Goal: Information Seeking & Learning: Find specific fact

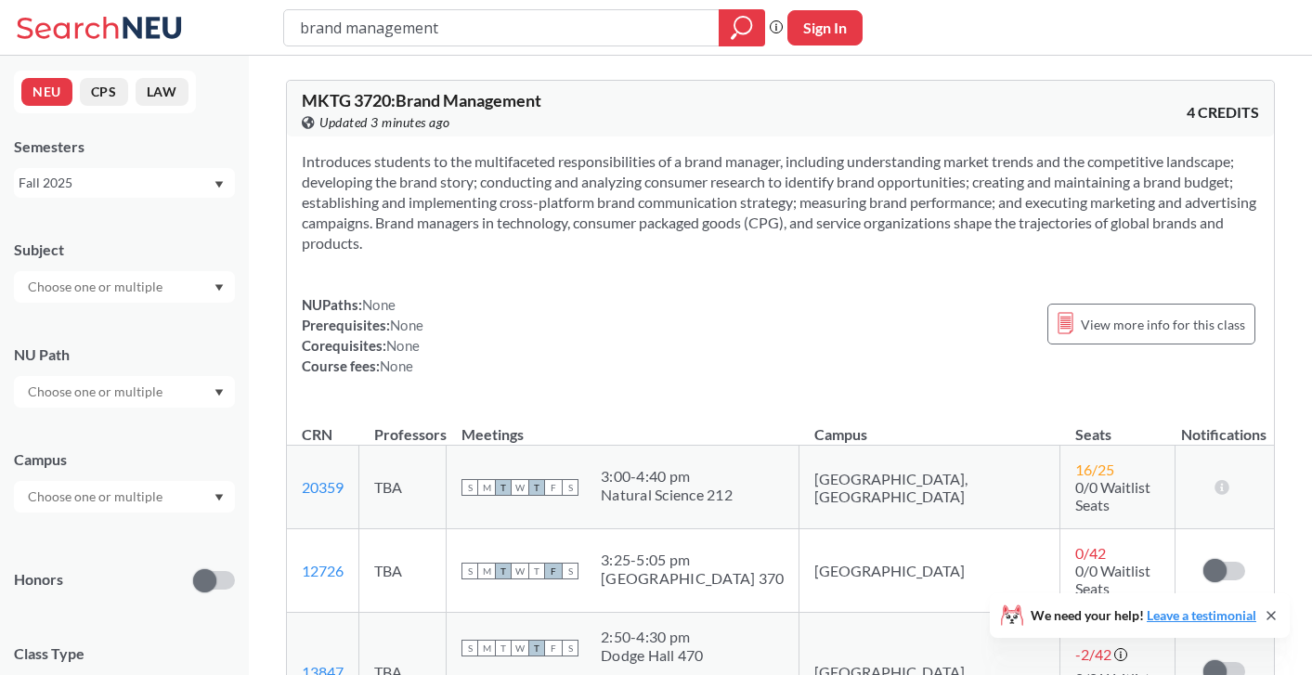
click at [427, 30] on input "brand management" at bounding box center [502, 28] width 408 height 32
click at [365, 45] on div at bounding box center [524, 27] width 482 height 37
click at [364, 35] on input "search" at bounding box center [502, 28] width 408 height 32
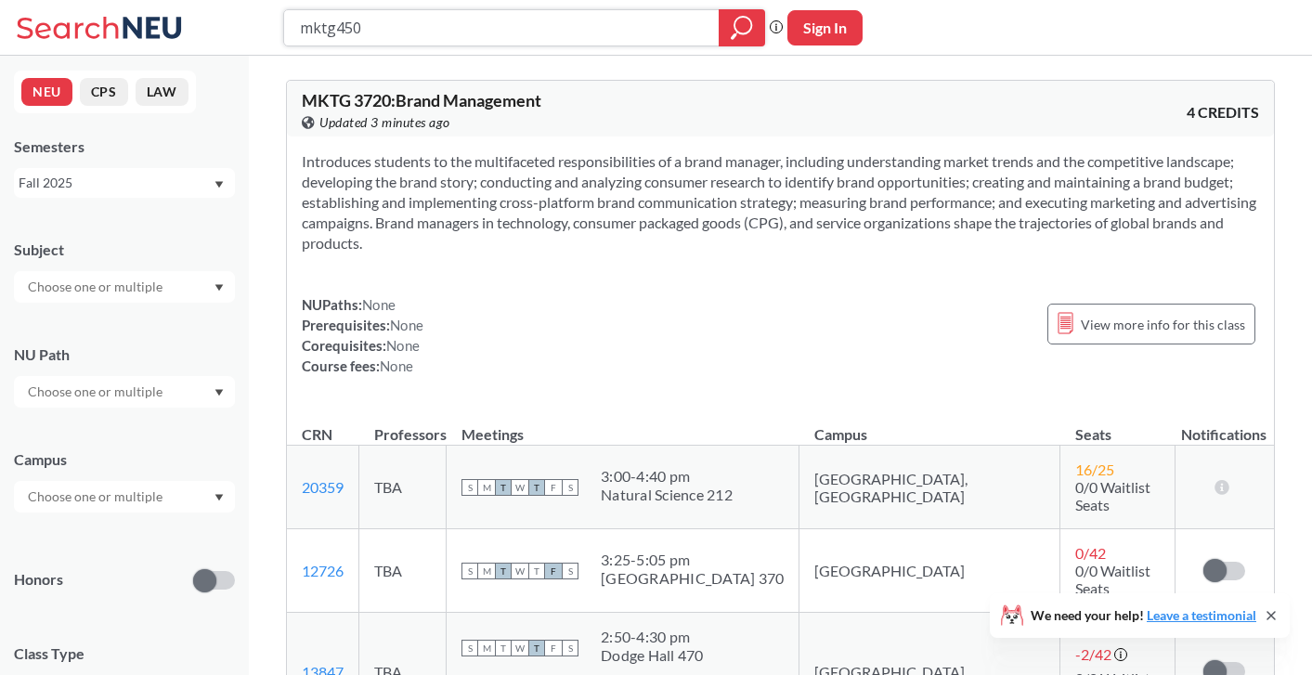
type input "mktg4504"
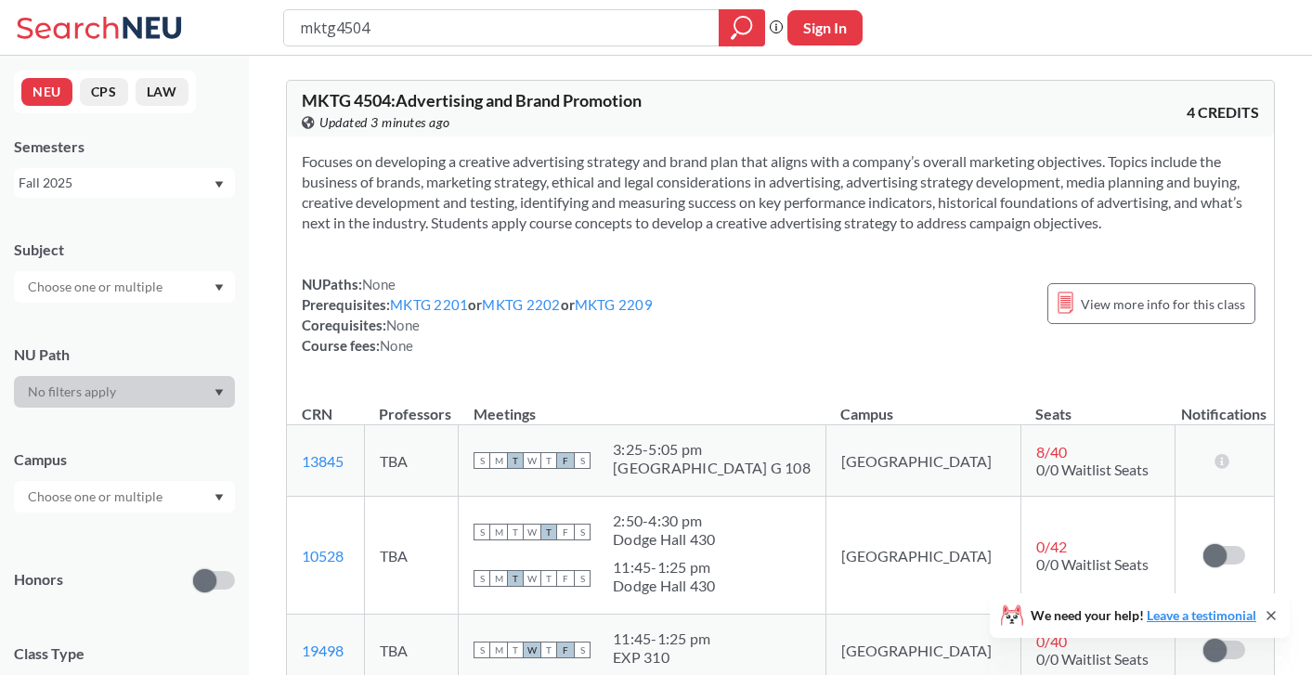
drag, startPoint x: 398, startPoint y: 34, endPoint x: 278, endPoint y: 34, distance: 120.7
click at [278, 34] on div "mktg4504 Phrase search guarantees the exact search appears in the results. Ex. …" at bounding box center [656, 28] width 1312 height 56
click at [388, 32] on input "search" at bounding box center [502, 28] width 408 height 32
type input "thtr 2242"
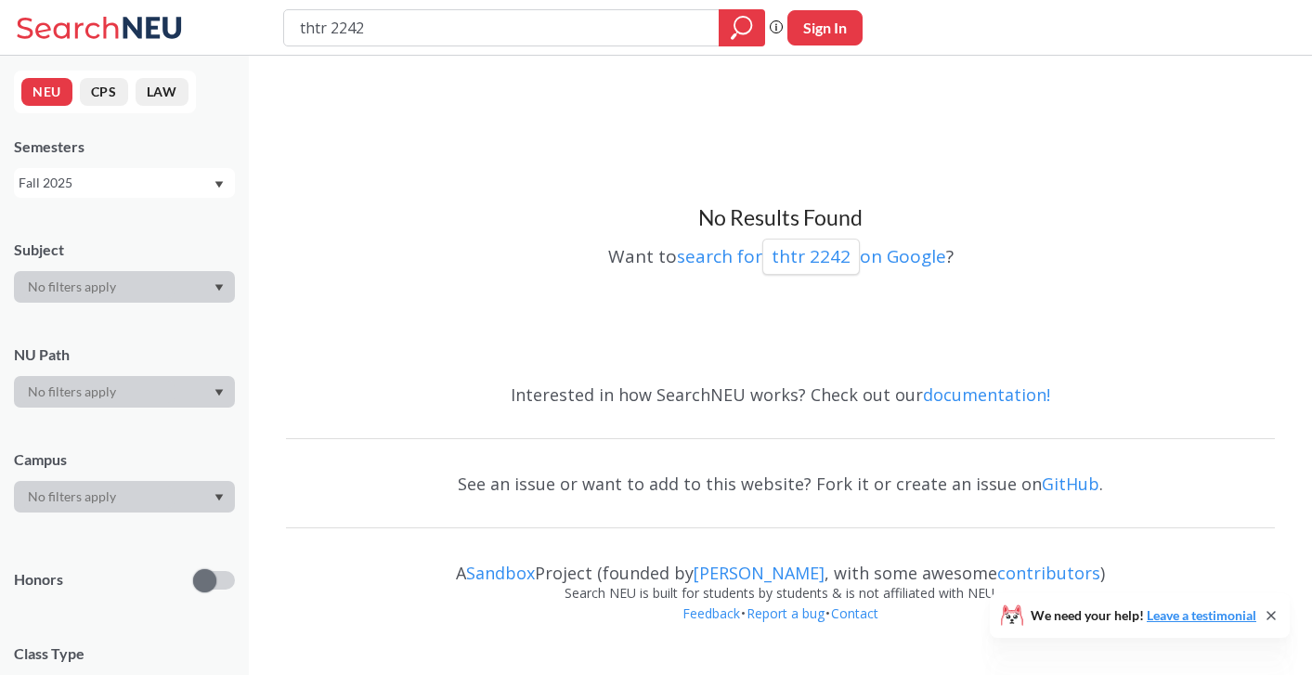
click at [316, 27] on input "thtr 2242" at bounding box center [502, 28] width 408 height 32
type input "theatre 2242"
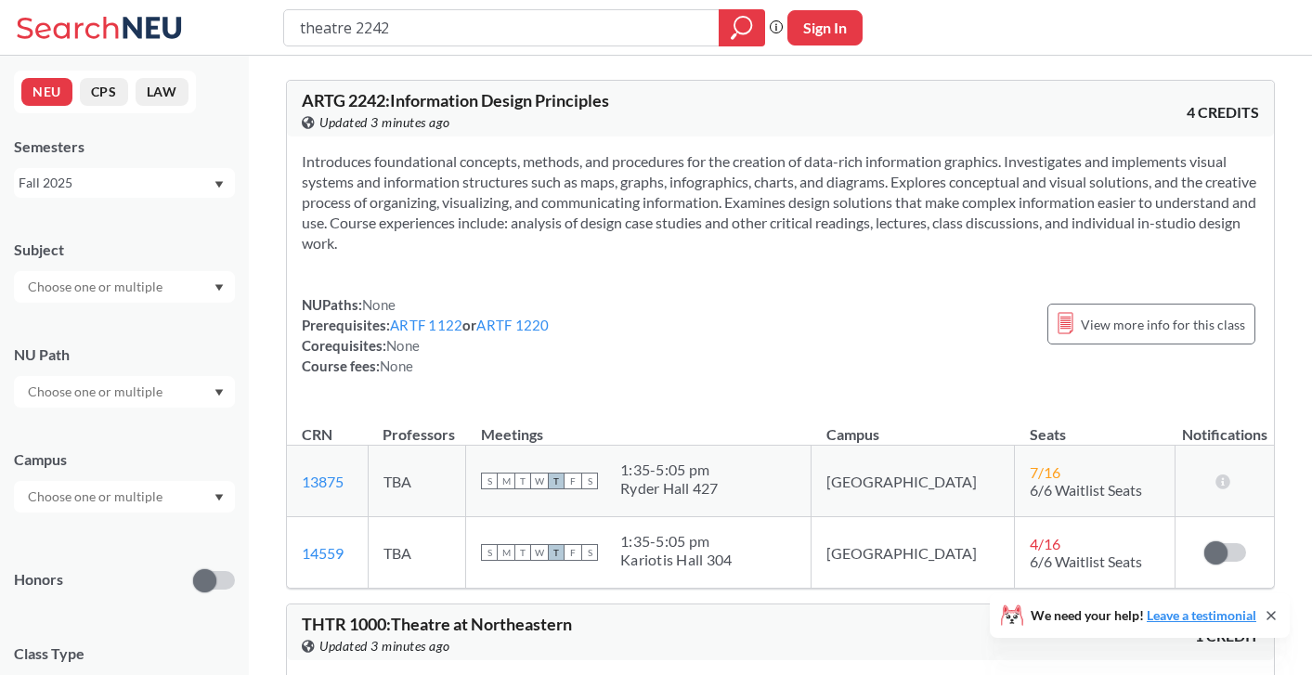
click at [330, 28] on input "theatre 2242" at bounding box center [502, 28] width 408 height 32
type input "thtr 2242"
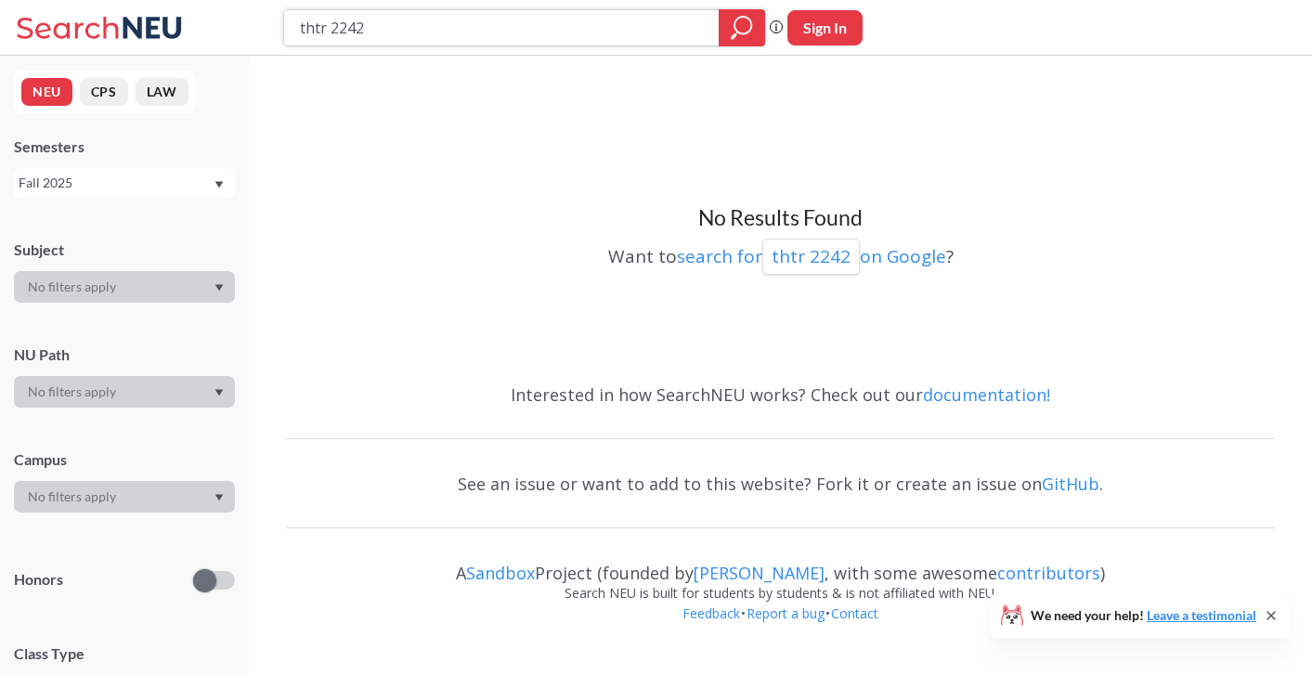
drag, startPoint x: 387, startPoint y: 24, endPoint x: 255, endPoint y: 22, distance: 131.8
click at [255, 23] on div "thtr 2242 Phrase search guarantees the exact search appears in the results. Ex.…" at bounding box center [656, 28] width 1312 height 56
type input "theatre"
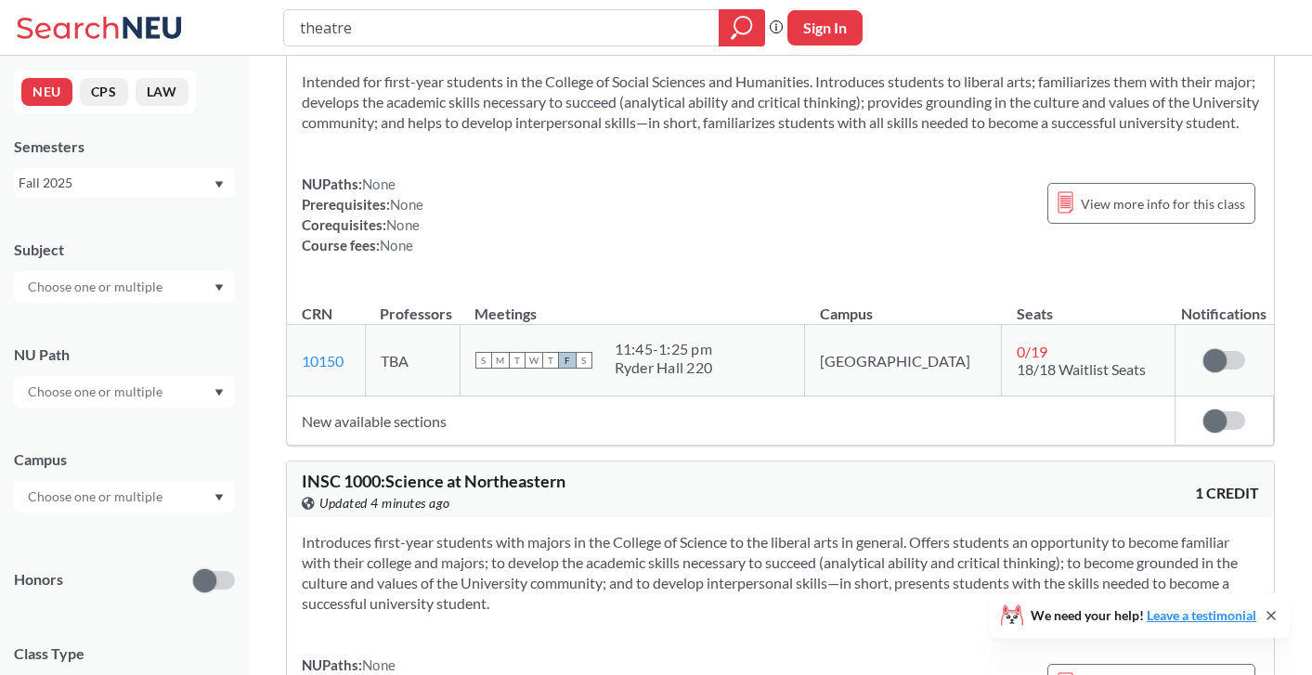
scroll to position [10456, 0]
